Goal: Find specific page/section: Locate a particular part of the current website

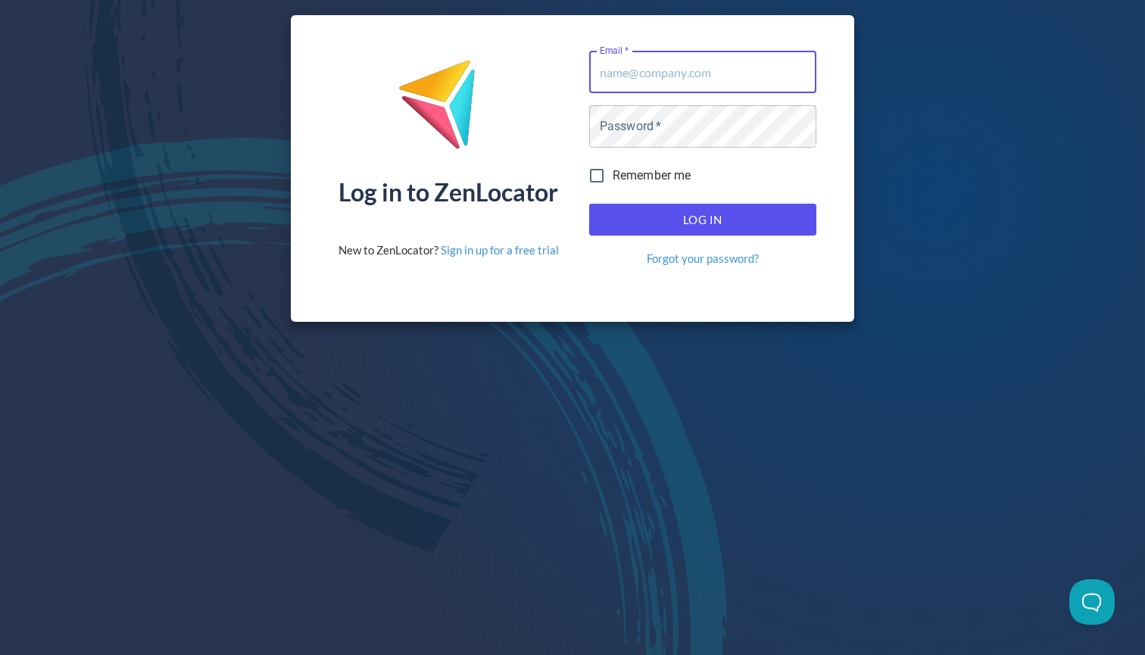
type input "[EMAIL_ADDRESS][DOMAIN_NAME]"
click at [702, 220] on button "Log In" at bounding box center [702, 220] width 227 height 32
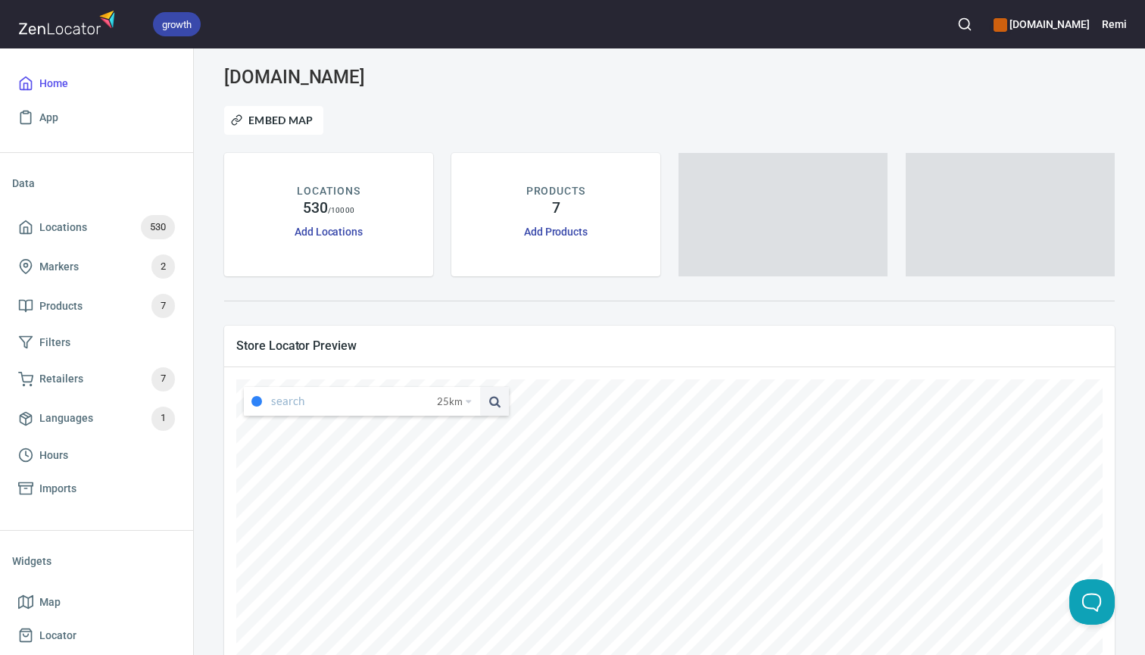
click at [972, 25] on icon "button" at bounding box center [964, 24] width 15 height 15
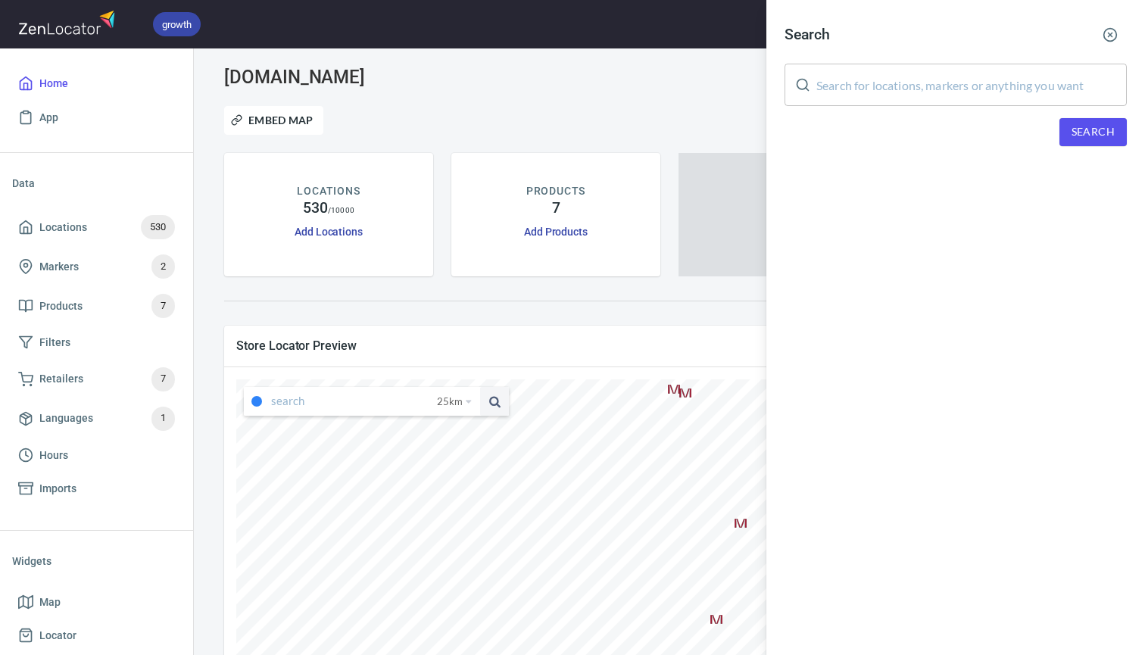
click at [955, 86] on input "text" at bounding box center [971, 85] width 310 height 42
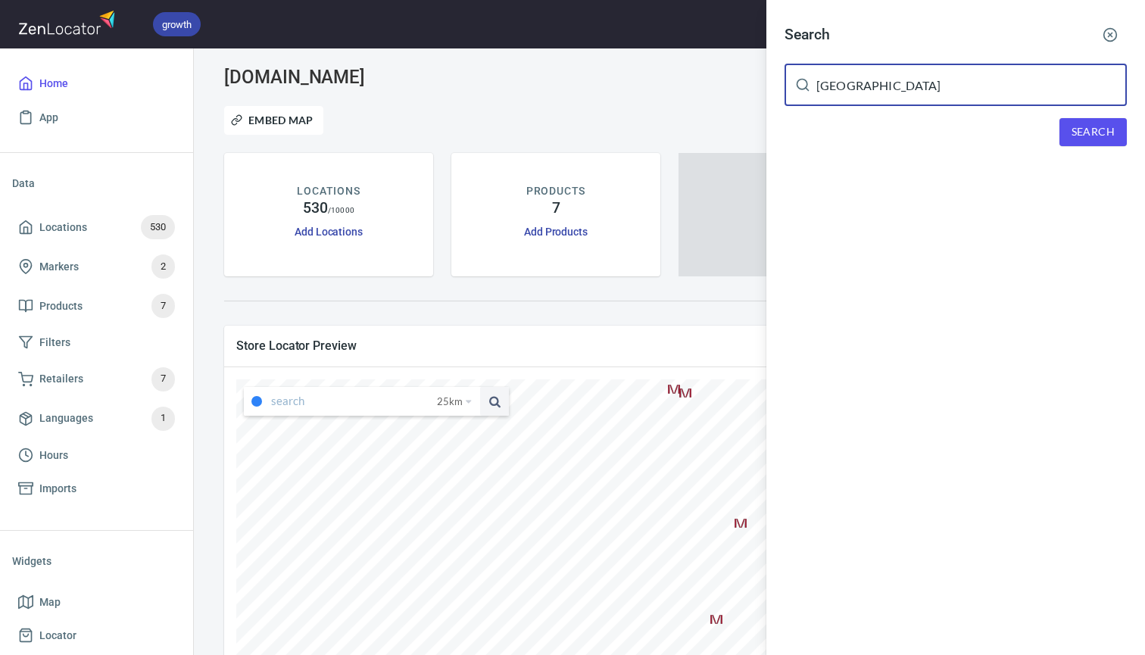
type input "[GEOGRAPHIC_DATA]"
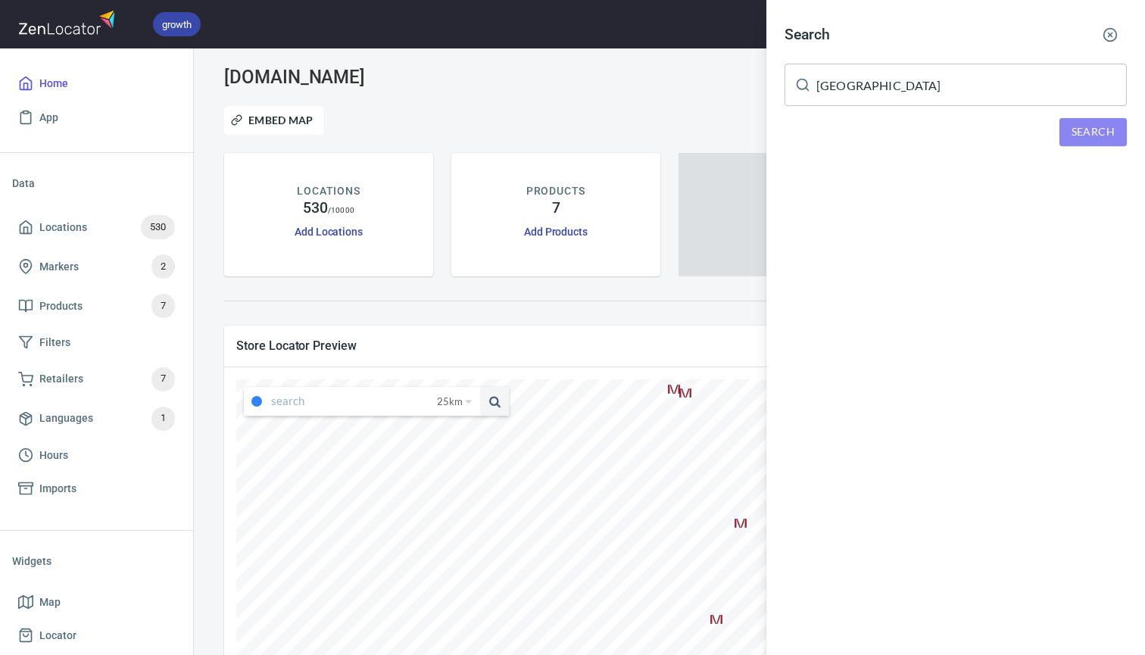
click at [1103, 125] on span "Search" at bounding box center [1092, 132] width 43 height 19
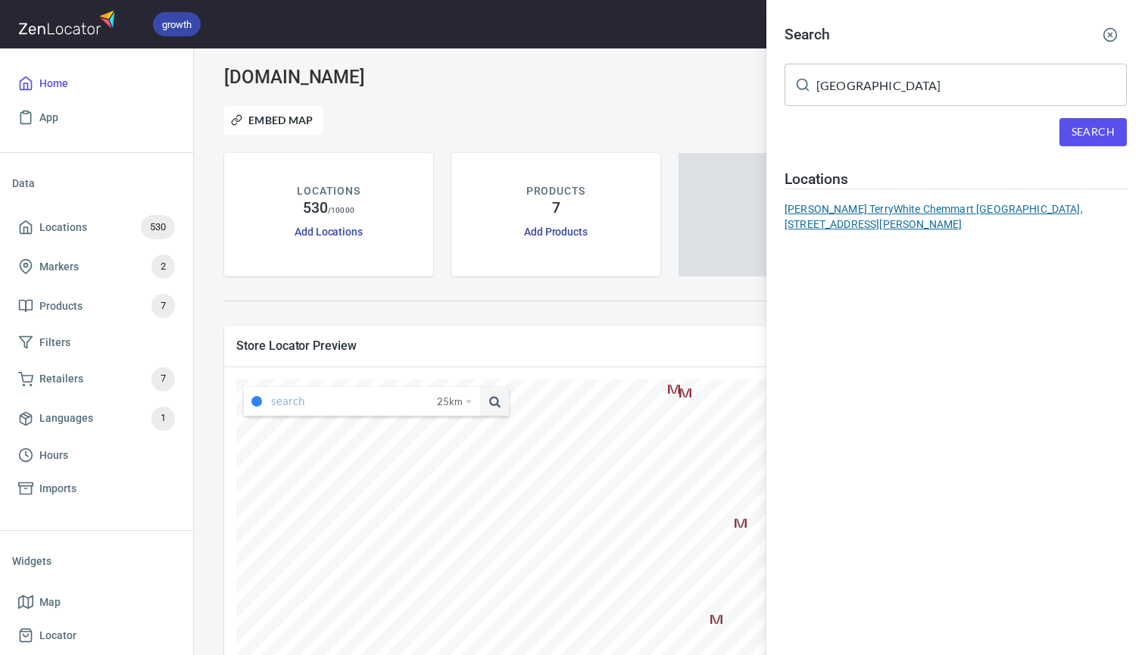
click at [852, 210] on div "[PERSON_NAME] TerryWhite Chemmart [GEOGRAPHIC_DATA], [STREET_ADDRESS][PERSON_NA…" at bounding box center [955, 216] width 342 height 30
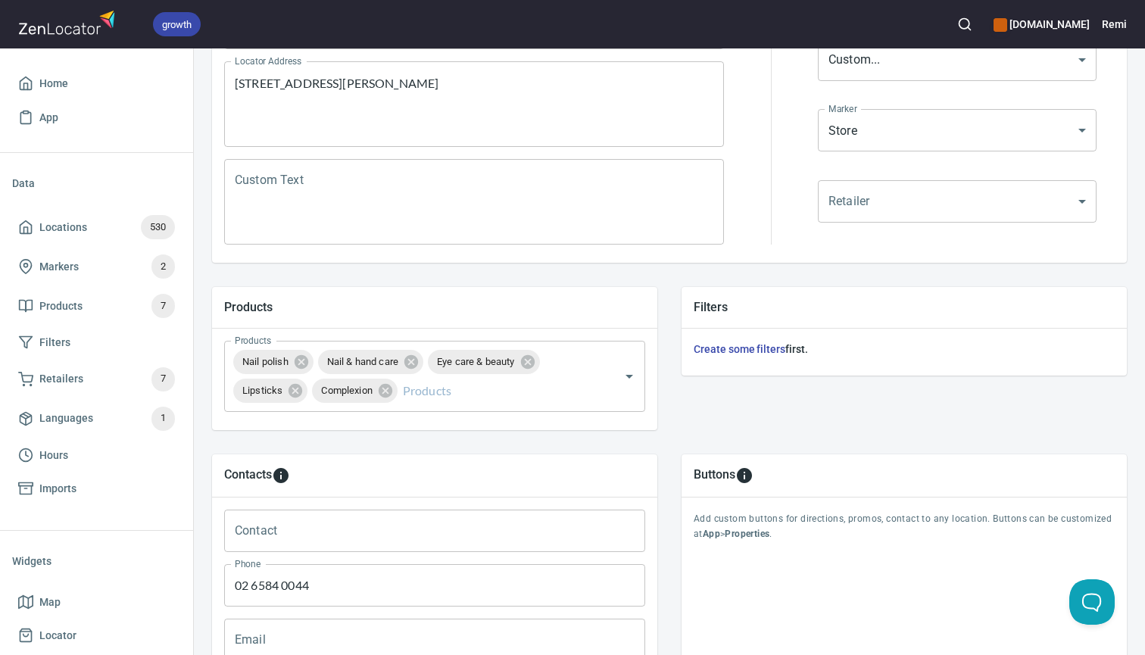
scroll to position [318, 0]
